Goal: Information Seeking & Learning: Learn about a topic

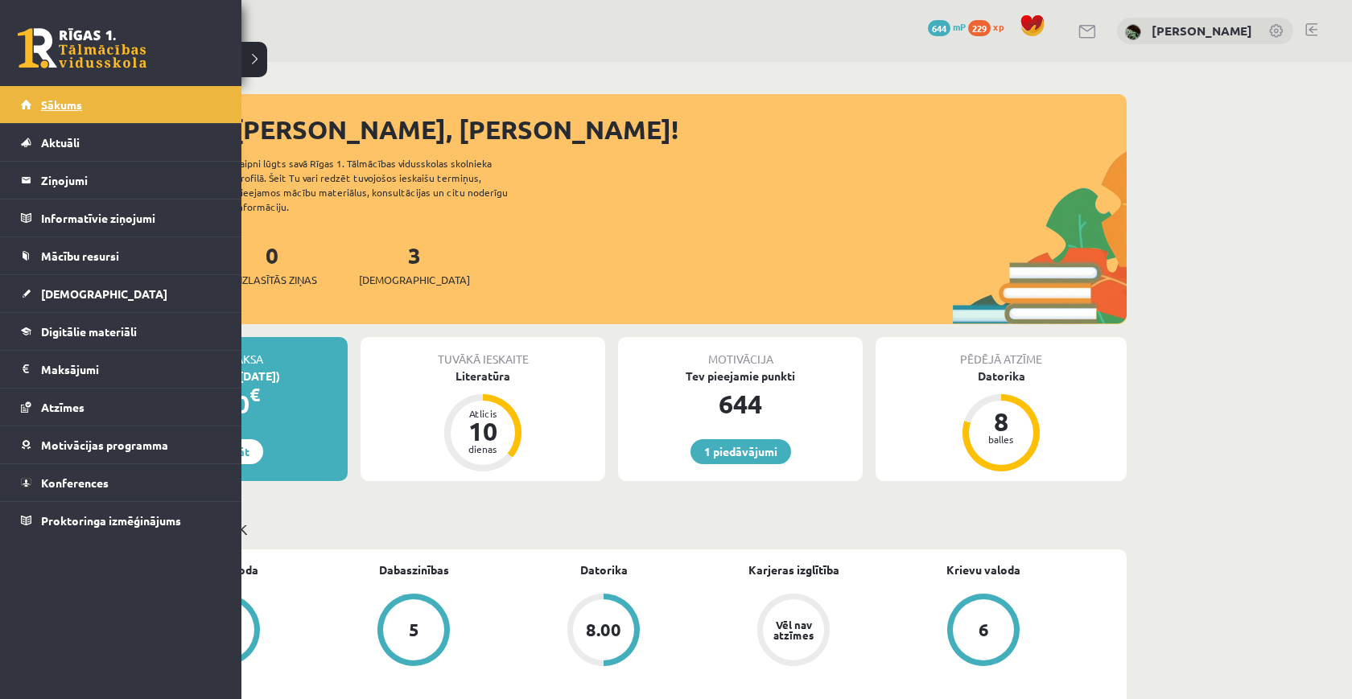
click at [84, 105] on link "Sākums" at bounding box center [121, 104] width 200 height 37
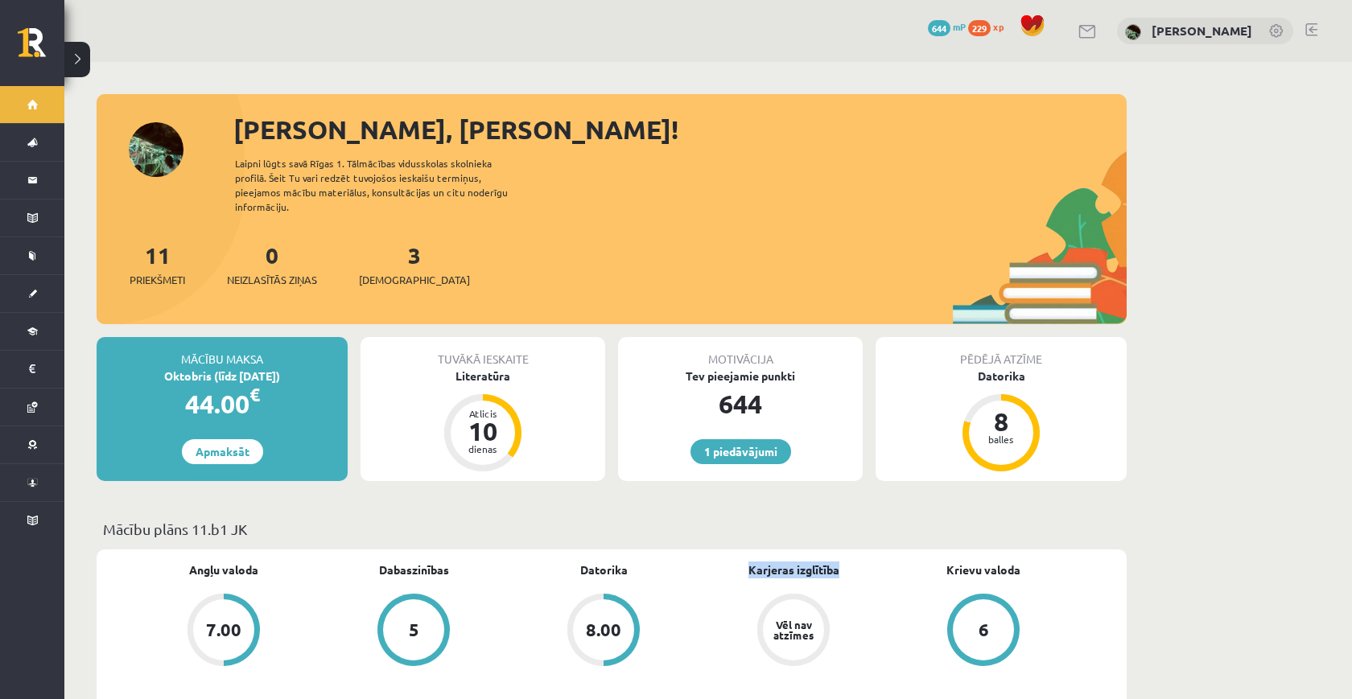
drag, startPoint x: 842, startPoint y: 558, endPoint x: 723, endPoint y: 549, distance: 119.5
click at [723, 562] on div "Karjeras izglītība Vēl nav atzīmes" at bounding box center [793, 616] width 190 height 108
drag, startPoint x: 723, startPoint y: 549, endPoint x: 849, endPoint y: 601, distance: 136.0
click at [849, 601] on div "Karjeras izglītība Vēl nav atzīmes" at bounding box center [793, 616] width 190 height 108
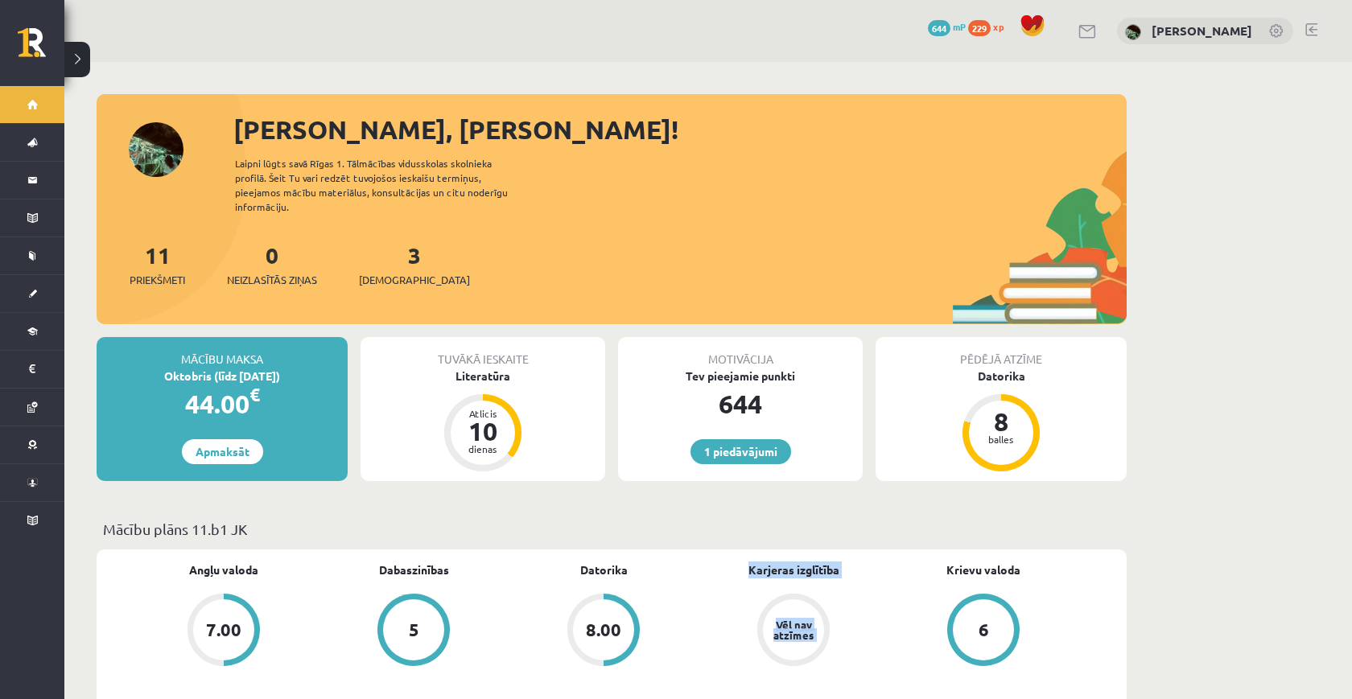
click at [849, 601] on link "Vēl nav atzīmes" at bounding box center [793, 632] width 190 height 76
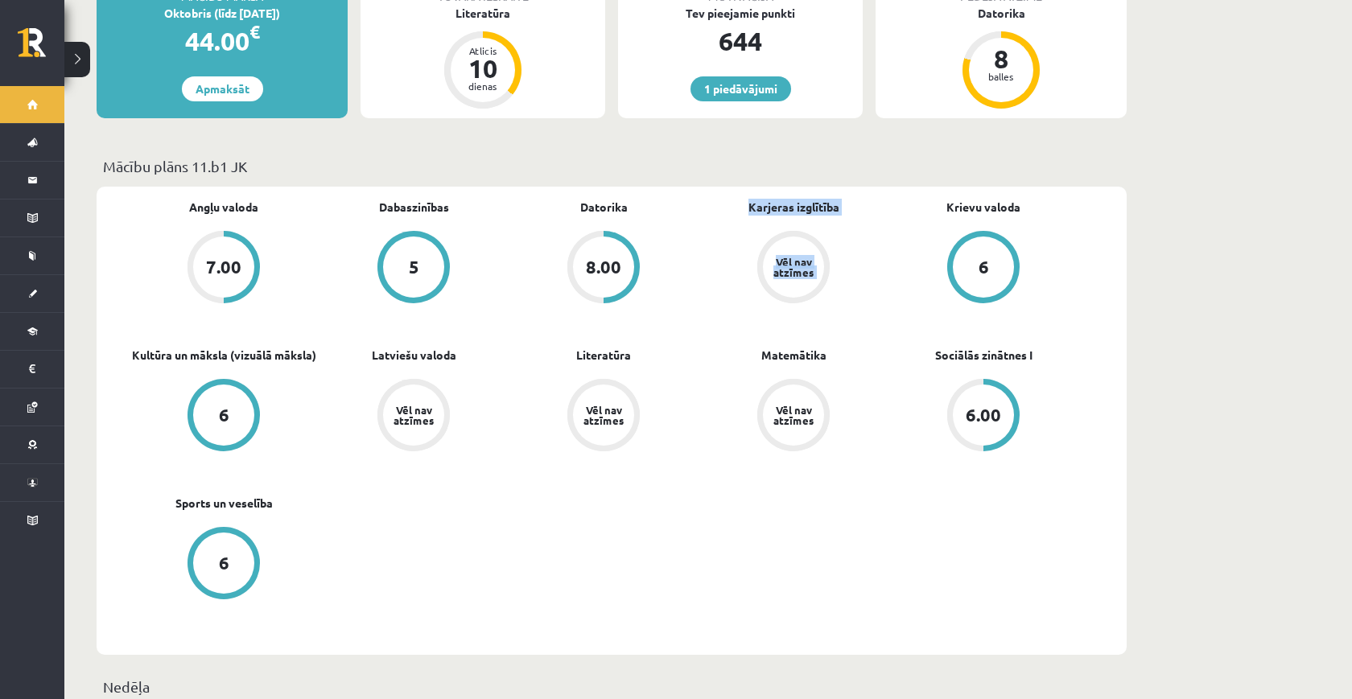
scroll to position [368, 0]
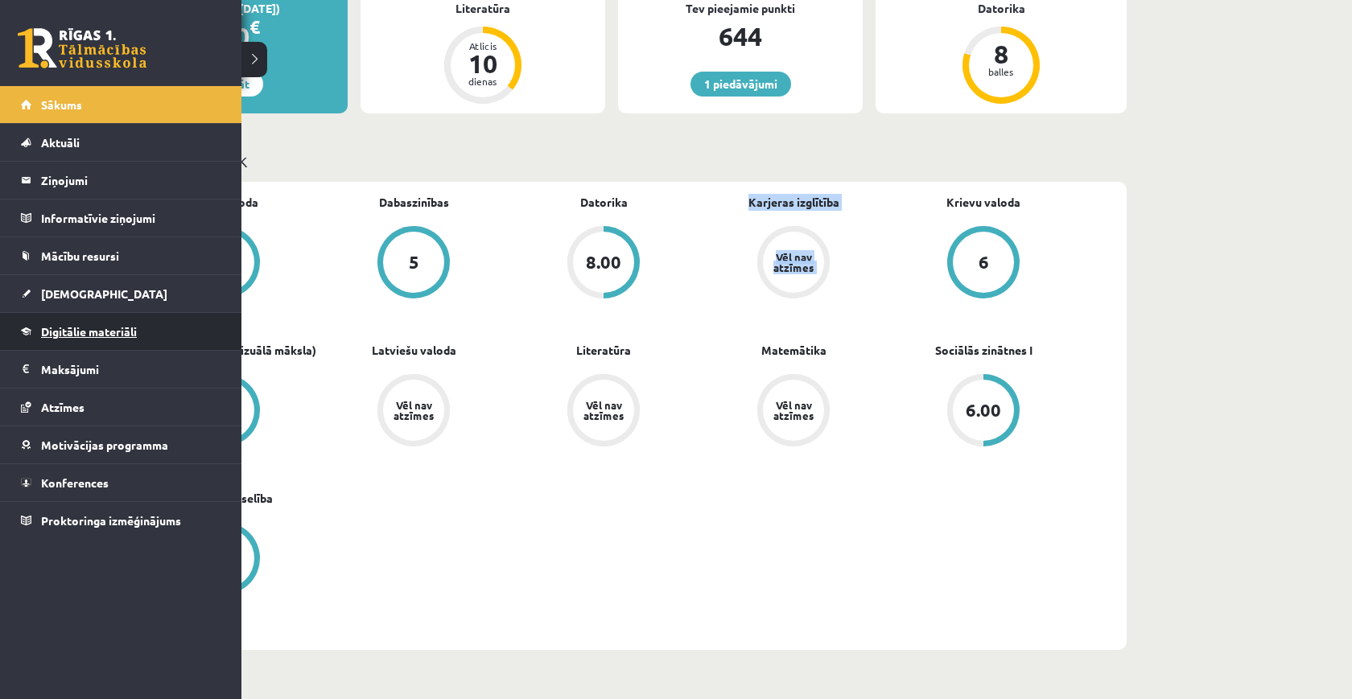
click at [64, 329] on span "Digitālie materiāli" at bounding box center [89, 331] width 96 height 14
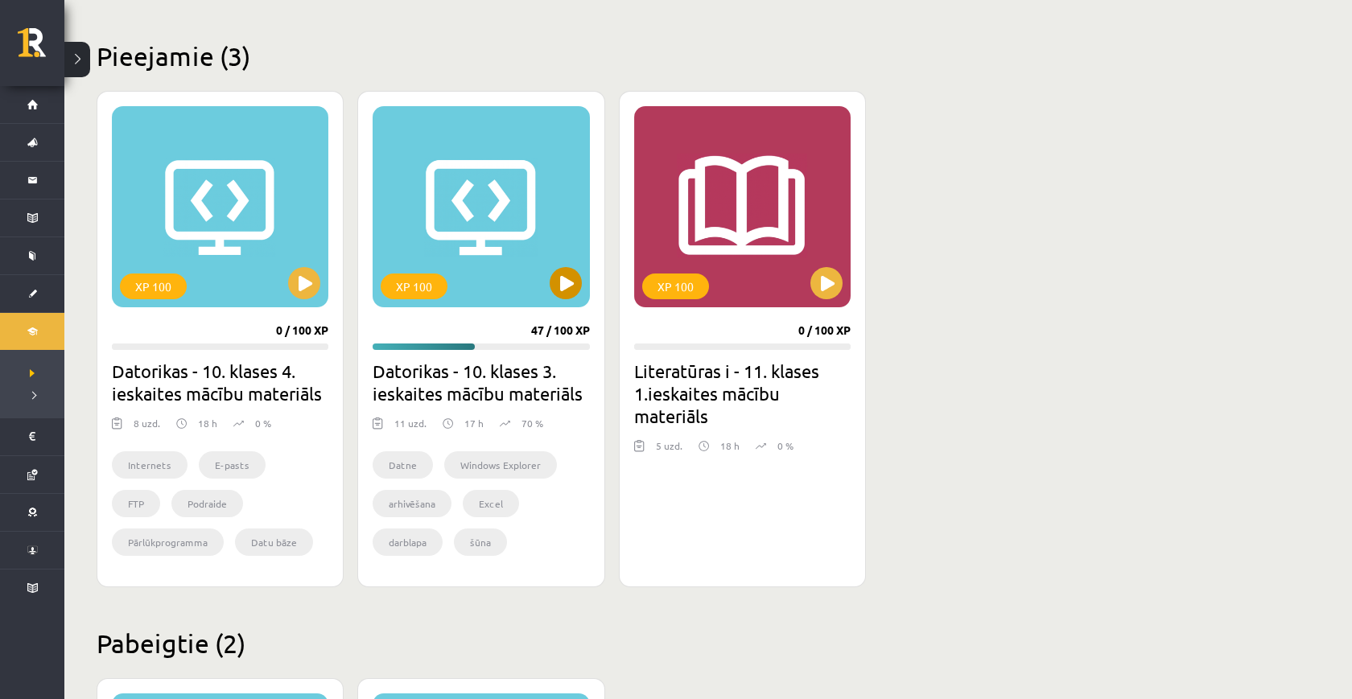
click at [575, 276] on button at bounding box center [566, 283] width 32 height 32
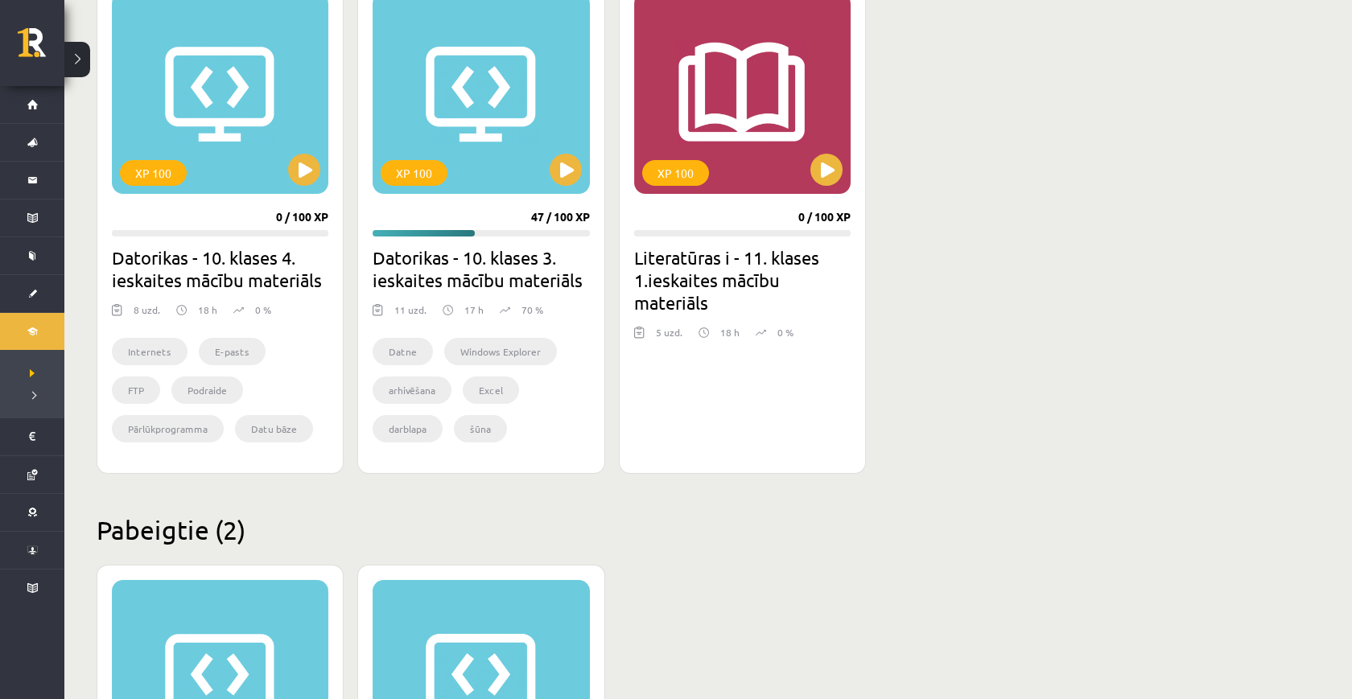
scroll to position [478, 0]
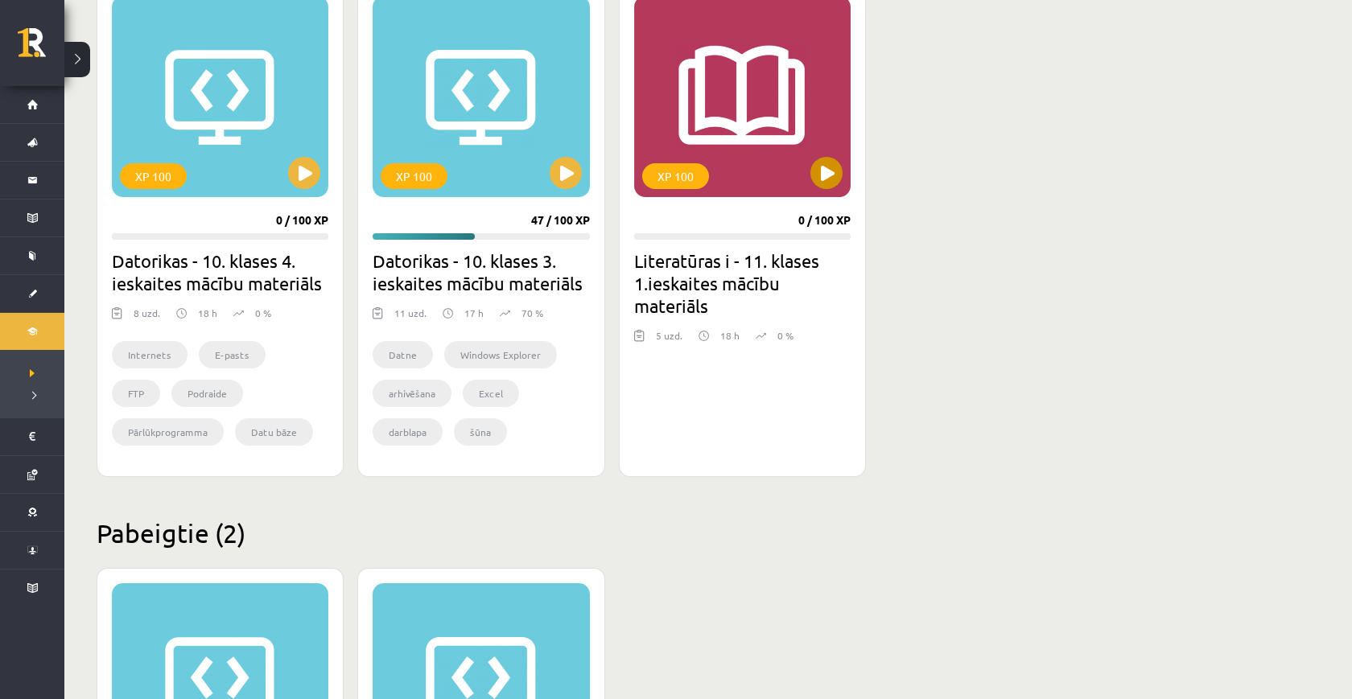
click at [822, 167] on button at bounding box center [826, 173] width 32 height 32
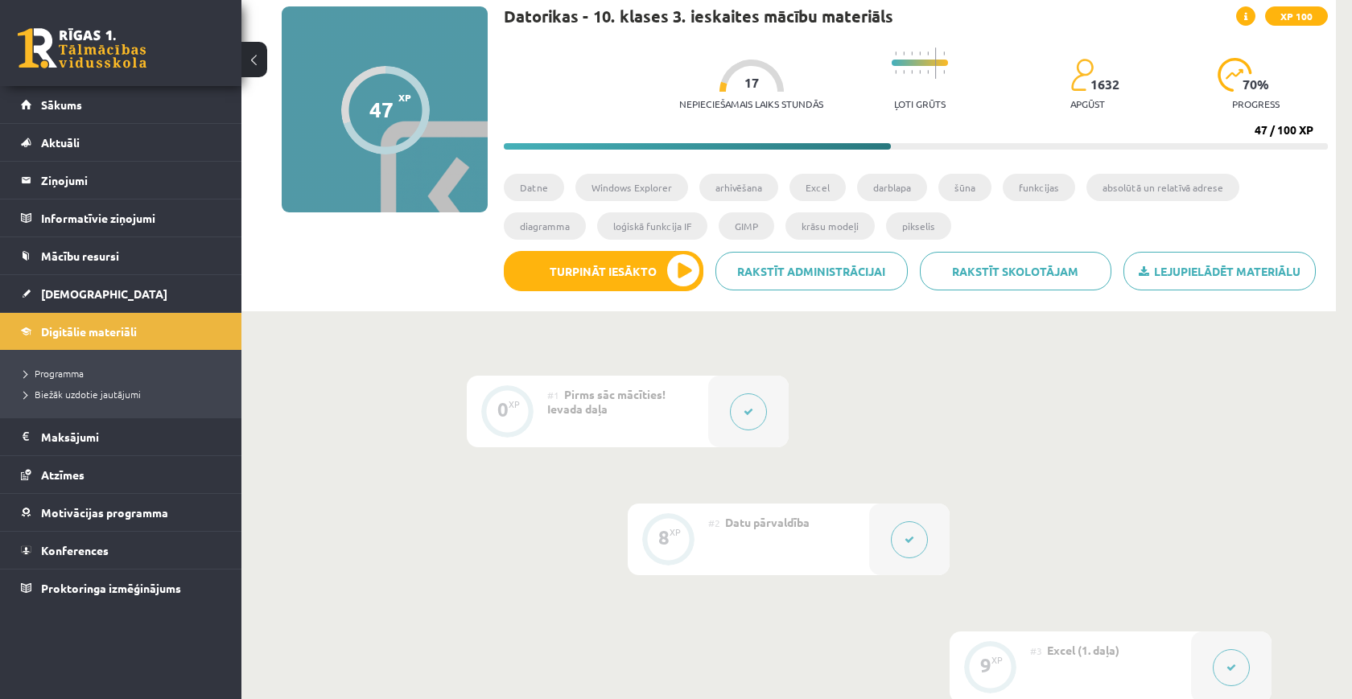
scroll to position [100, 0]
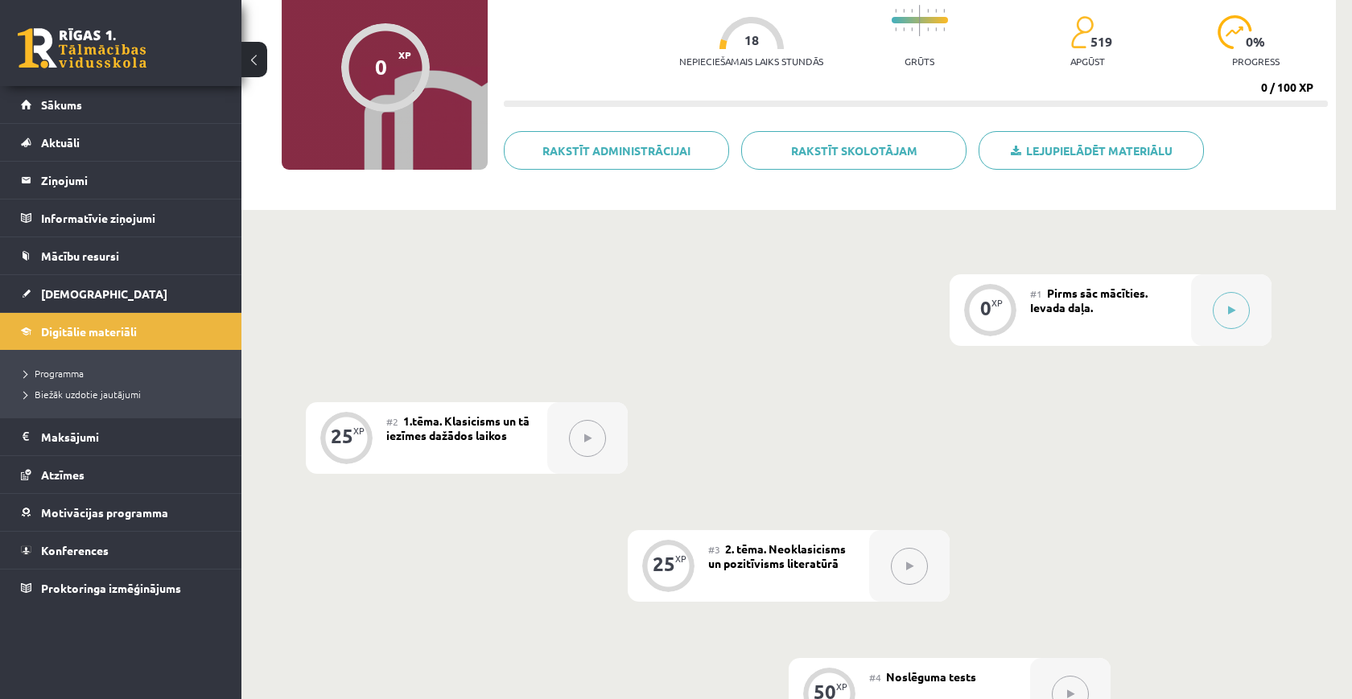
scroll to position [150, 0]
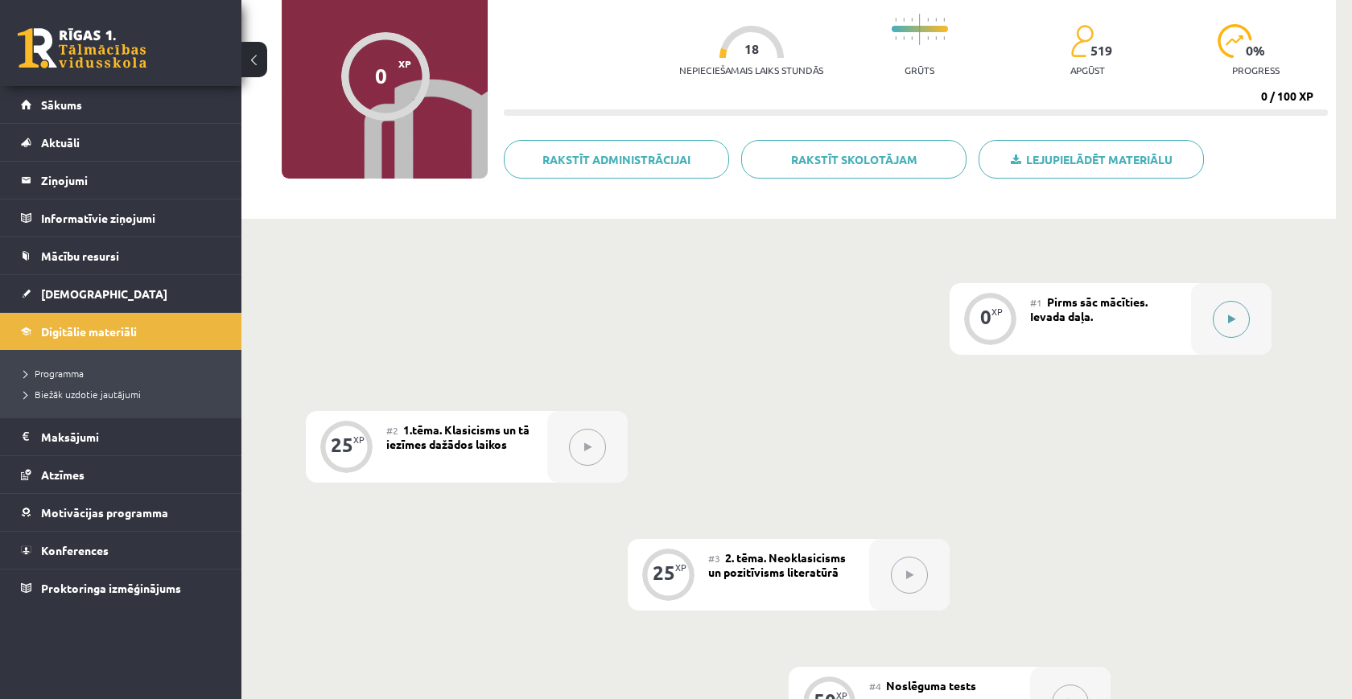
click at [1213, 326] on div at bounding box center [1231, 319] width 80 height 72
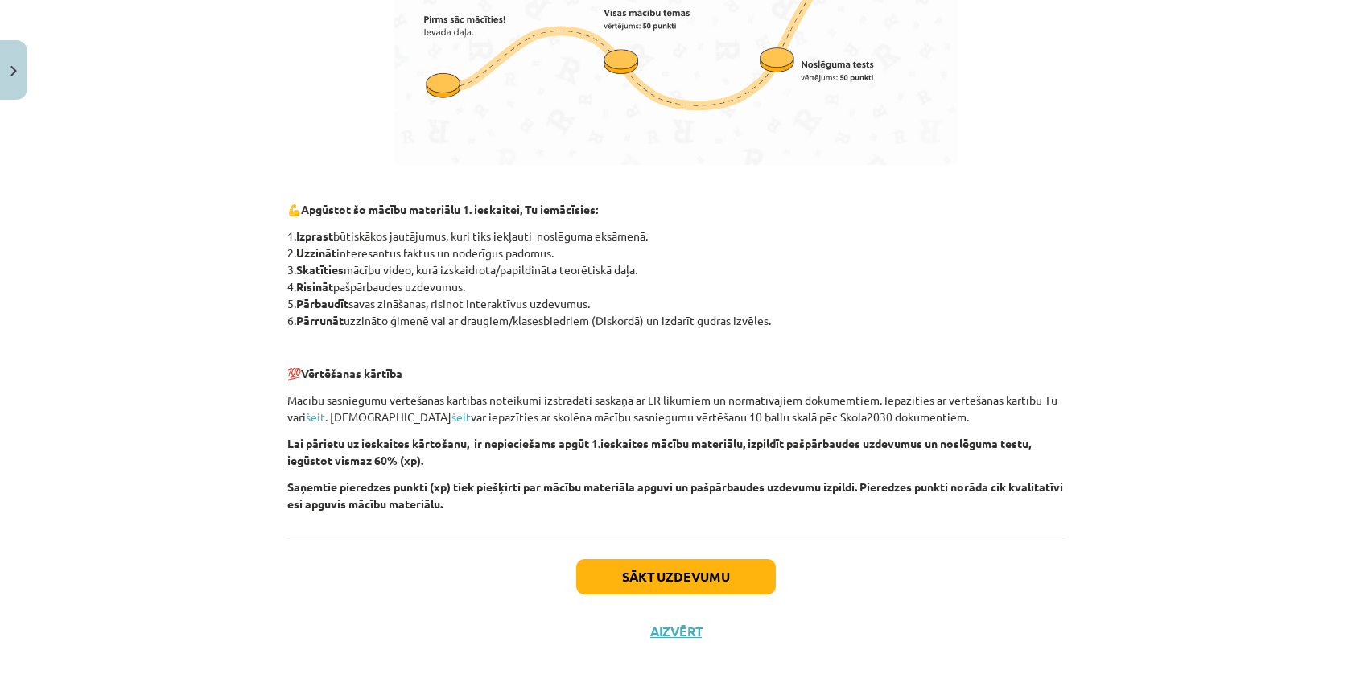
scroll to position [986, 0]
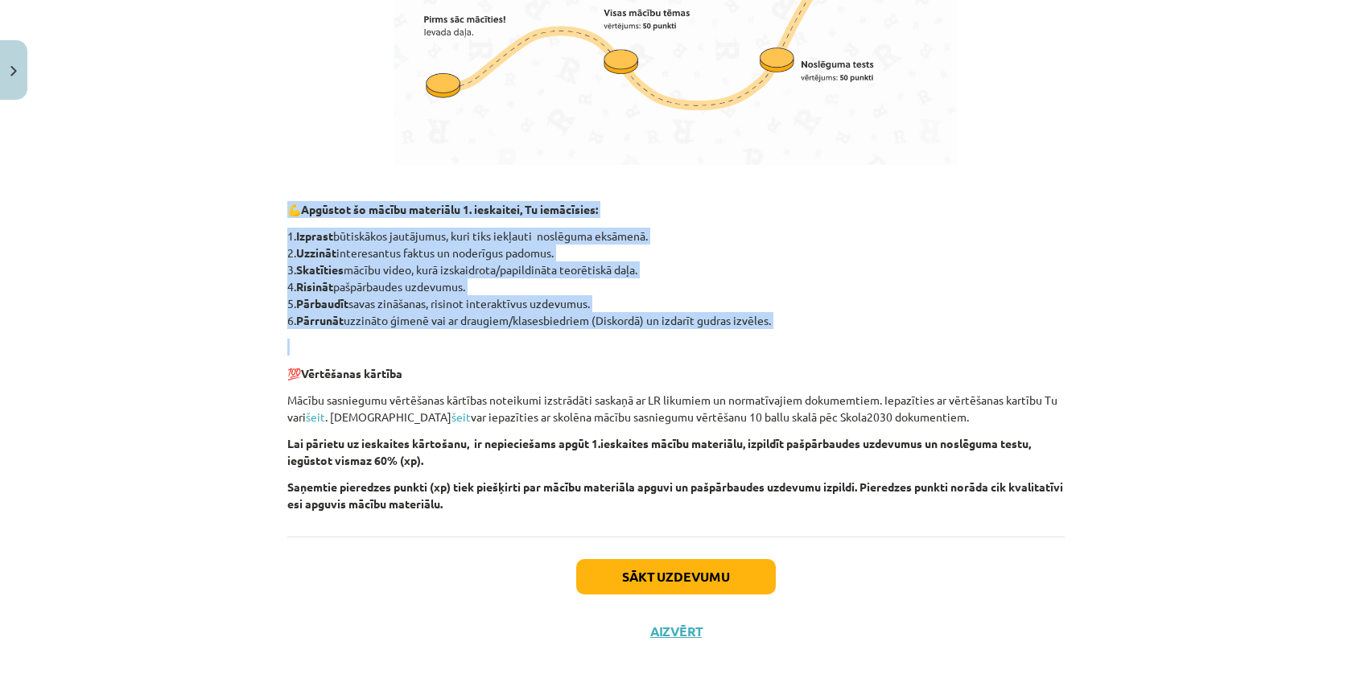
drag, startPoint x: 293, startPoint y: 208, endPoint x: 688, endPoint y: 338, distance: 415.8
